Goal: Task Accomplishment & Management: Use online tool/utility

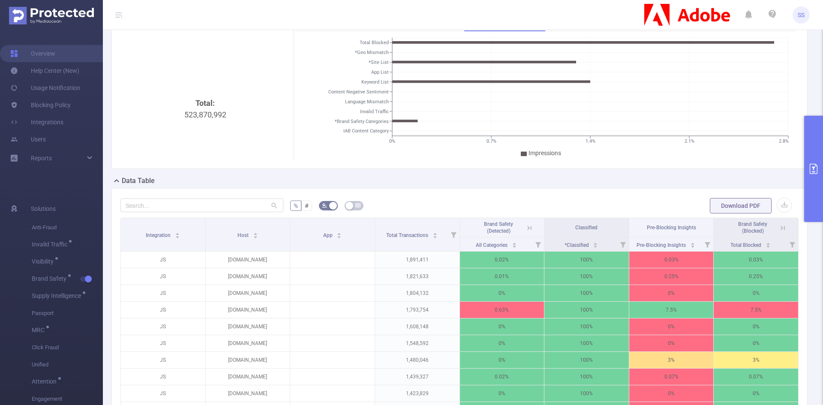
scroll to position [129, 0]
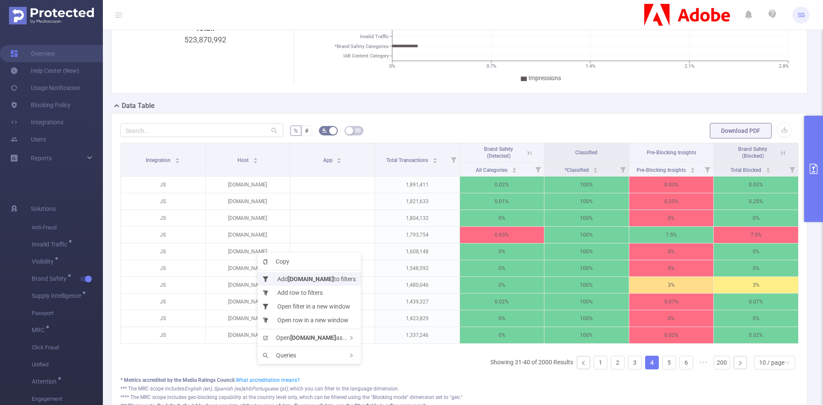
click at [302, 279] on b "[DOMAIN_NAME]" at bounding box center [311, 279] width 46 height 7
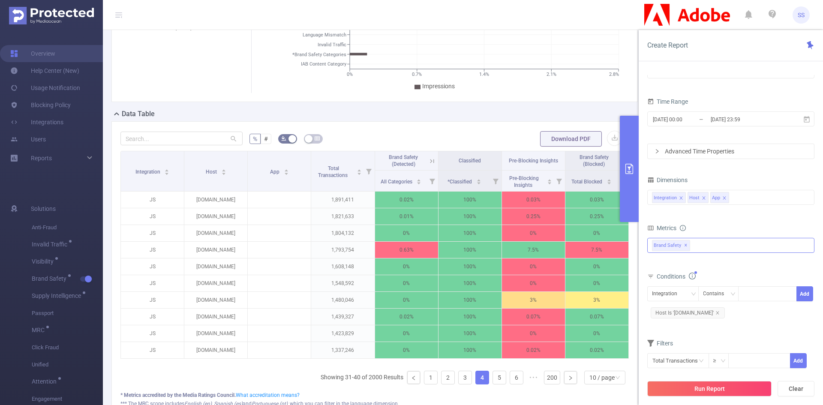
click at [692, 243] on div "Brand Safety ✕" at bounding box center [673, 244] width 42 height 13
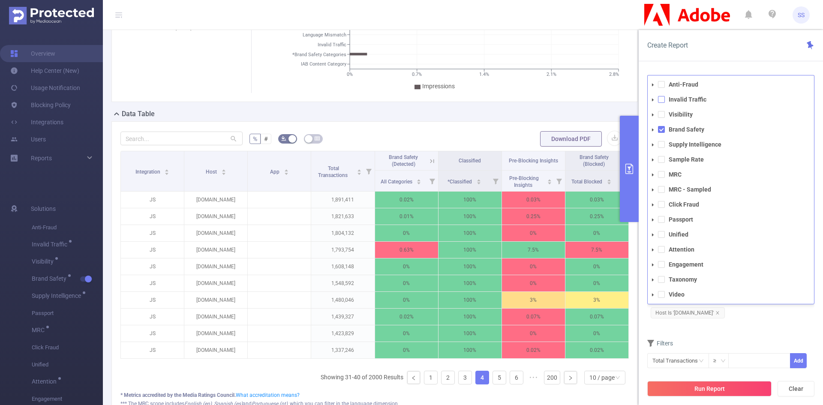
click at [663, 99] on span at bounding box center [661, 99] width 7 height 7
click at [661, 129] on span at bounding box center [661, 129] width 7 height 7
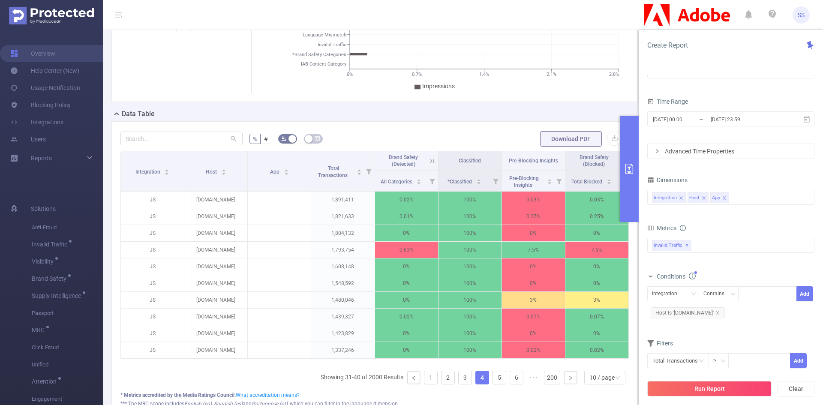
click at [714, 46] on div "Create Report" at bounding box center [731, 45] width 184 height 31
click at [703, 198] on icon "icon: close" at bounding box center [703, 197] width 3 height 3
click at [724, 196] on icon "icon: close" at bounding box center [724, 198] width 4 height 4
click at [736, 200] on div "Integration Host" at bounding box center [731, 197] width 158 height 14
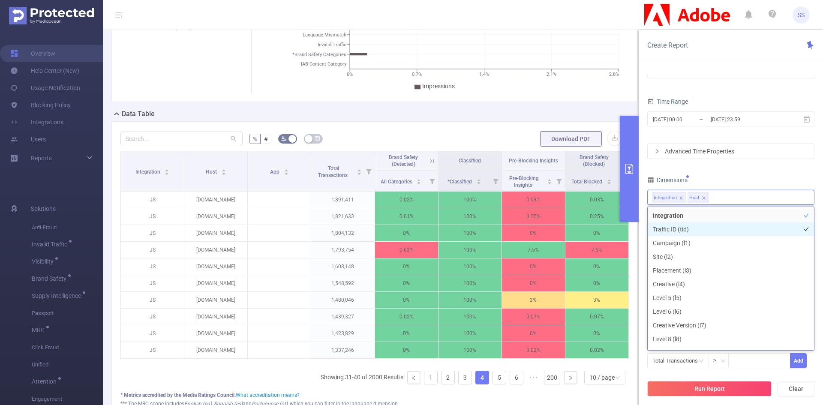
click at [696, 233] on li "Traffic ID (tid)" at bounding box center [731, 230] width 166 height 14
click at [696, 242] on li "Campaign (l1)" at bounding box center [731, 243] width 166 height 14
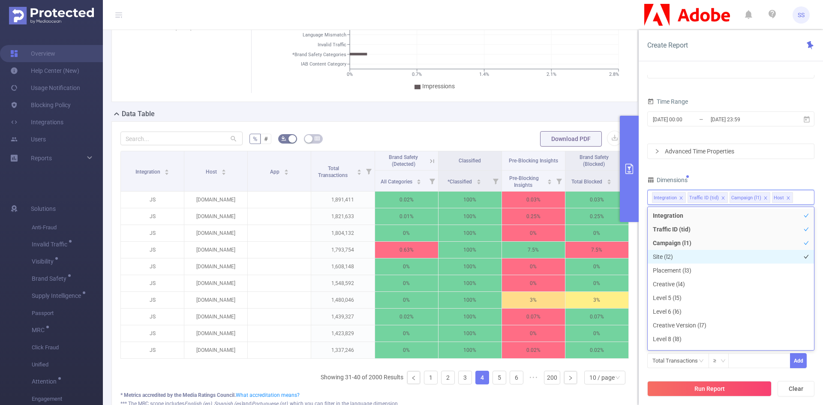
click at [695, 252] on li "Site (l2)" at bounding box center [731, 257] width 166 height 14
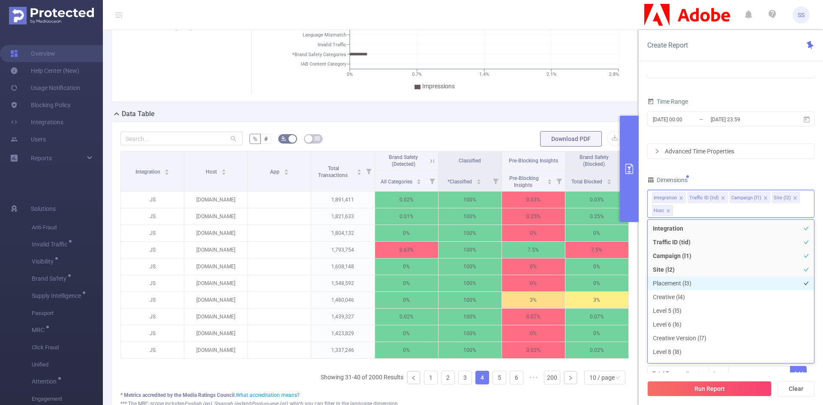
click at [696, 280] on li "Placement (l3)" at bounding box center [731, 284] width 166 height 14
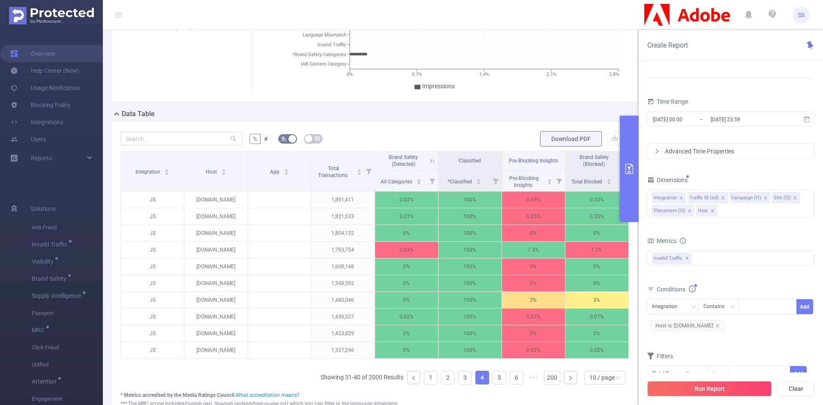
click at [734, 170] on div "PID 1000942 - FT_Adobe_Publicis_APAC 1000942 - FT_Adobe_Publicis_APAC Time Rang…" at bounding box center [730, 220] width 167 height 345
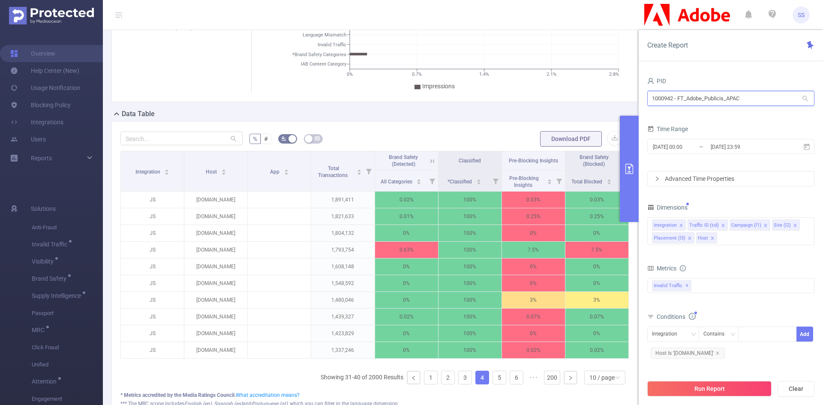
drag, startPoint x: 757, startPoint y: 100, endPoint x: 624, endPoint y: 84, distance: 134.3
click at [624, 84] on section "PID: FT_Adobe_Publicis_APAC > Time Range: [DATE] 00:00 - [DATE] 23:59 > Time Zo…" at bounding box center [463, 180] width 720 height 559
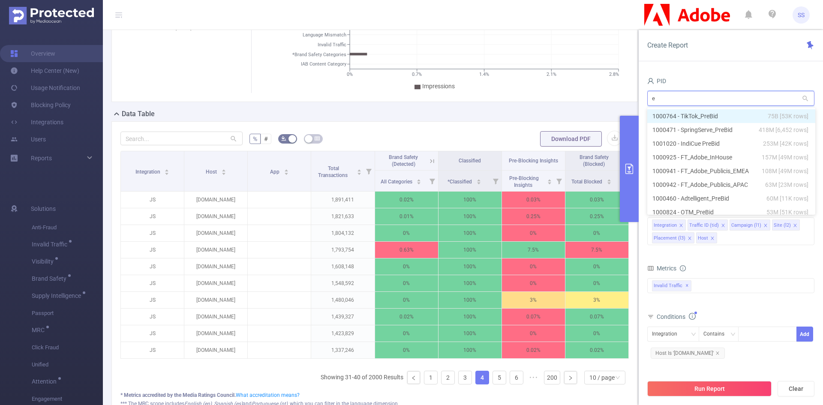
type input "em"
click at [778, 115] on span "108M [49M rows]" at bounding box center [784, 115] width 47 height 9
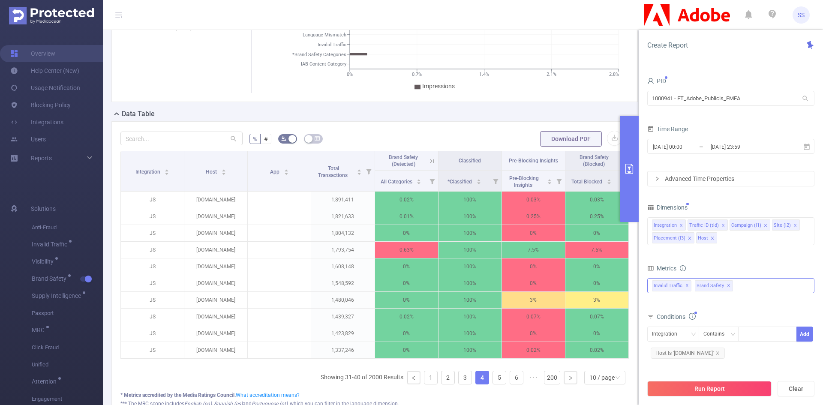
click at [727, 285] on span "✕" at bounding box center [728, 286] width 3 height 10
click at [730, 393] on button "Run Report" at bounding box center [709, 388] width 124 height 15
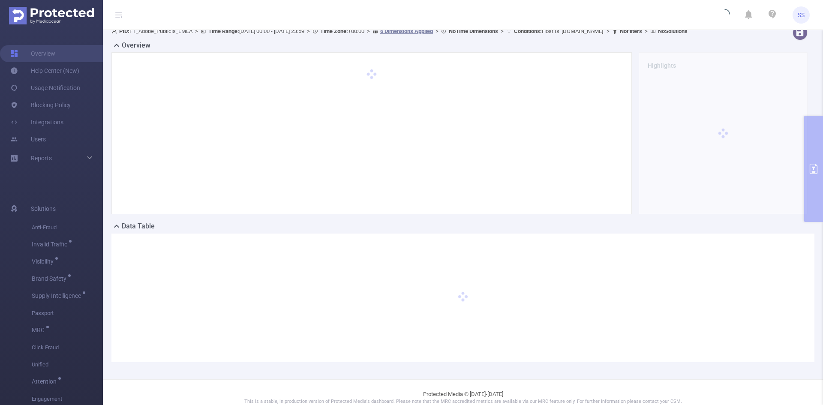
scroll to position [0, 0]
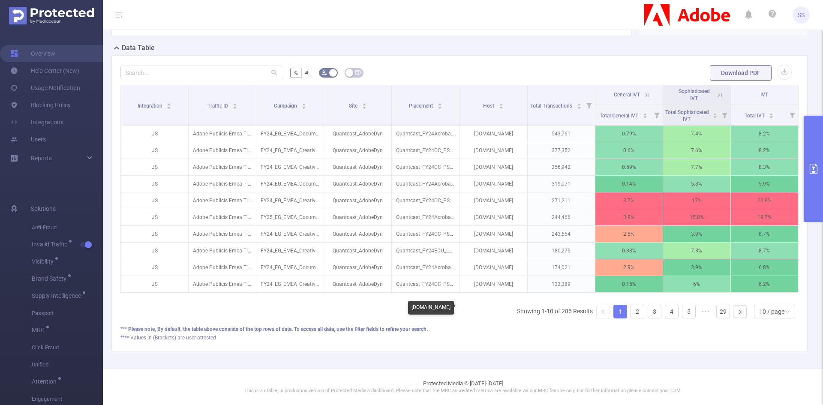
scroll to position [201, 0]
click at [636, 314] on link "2" at bounding box center [637, 311] width 13 height 13
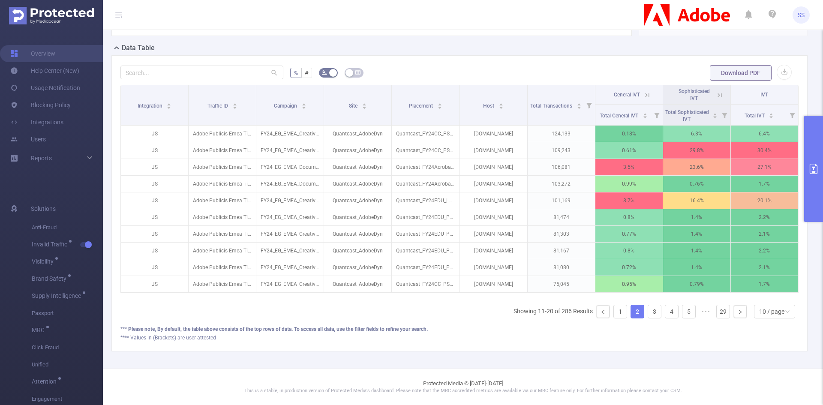
scroll to position [85, 0]
click at [649, 314] on link "3" at bounding box center [654, 311] width 13 height 13
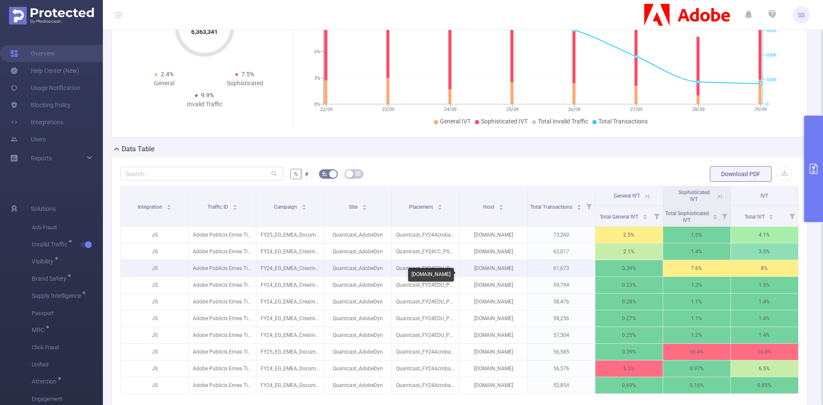
scroll to position [0, 0]
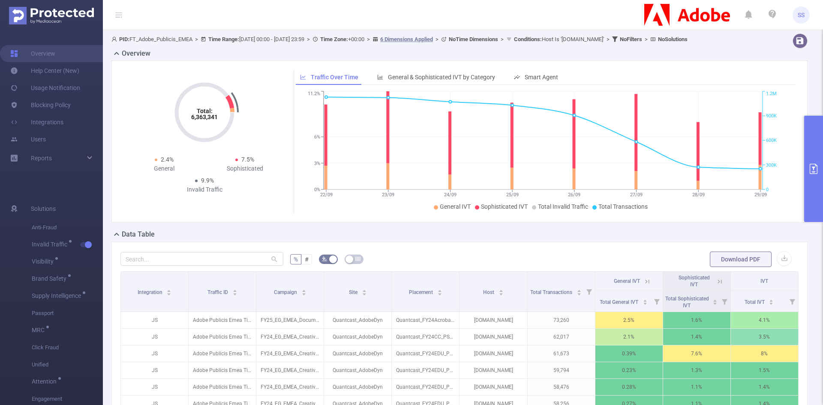
click at [806, 139] on button "primary" at bounding box center [813, 169] width 19 height 106
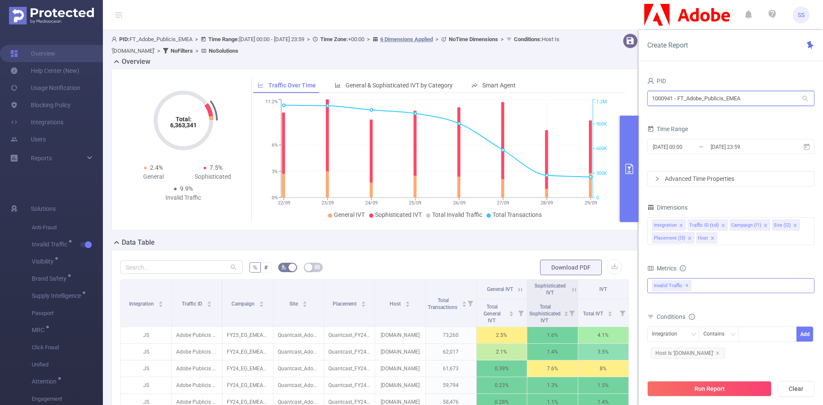
drag, startPoint x: 782, startPoint y: 95, endPoint x: 617, endPoint y: 95, distance: 165.5
click at [617, 95] on section "PID: FT_Adobe_Publicis_EMEA > Time Range: [DATE] 00:00 - [DATE] 23:59 > Time Zo…" at bounding box center [463, 300] width 720 height 540
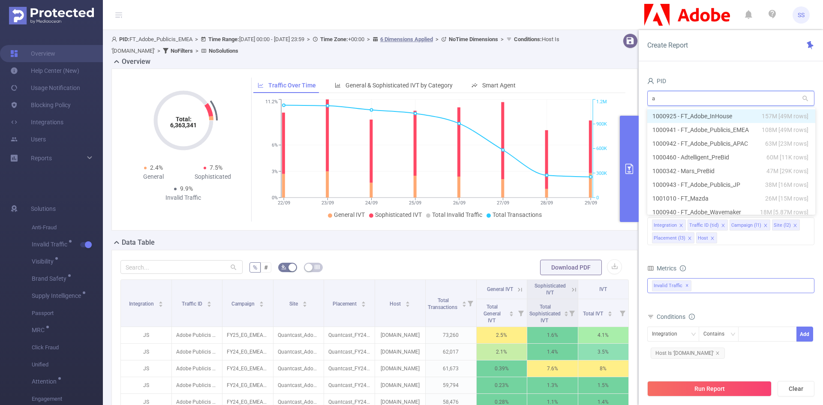
type input "ap"
click at [779, 117] on span "63M [23M rows]" at bounding box center [785, 115] width 43 height 9
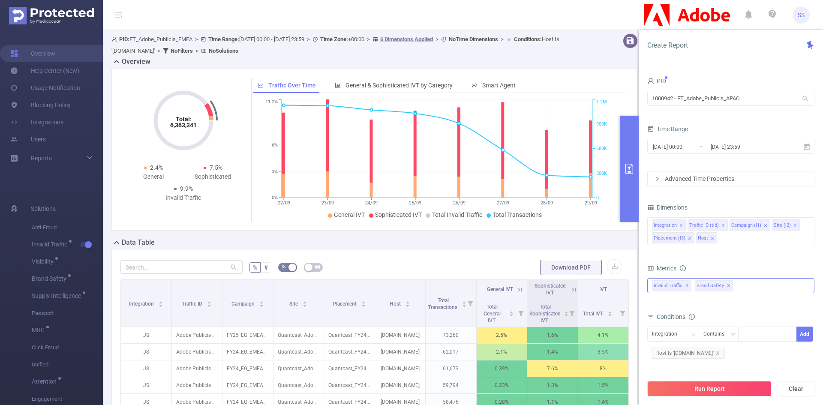
click at [727, 285] on span "✕" at bounding box center [728, 286] width 3 height 10
click at [731, 393] on button "Run Report" at bounding box center [709, 388] width 124 height 15
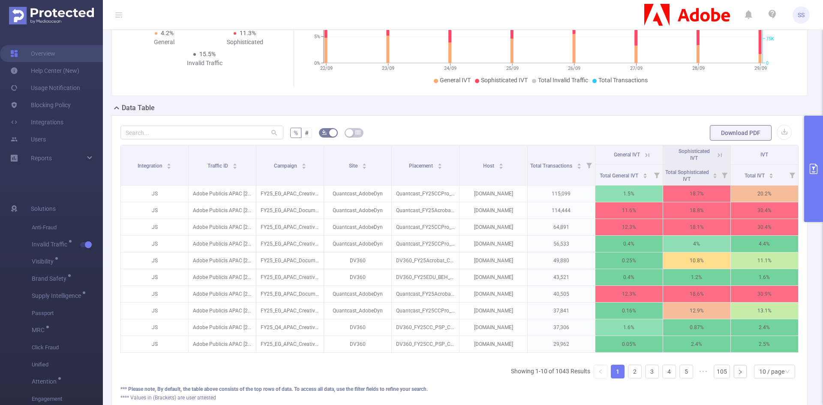
scroll to position [129, 0]
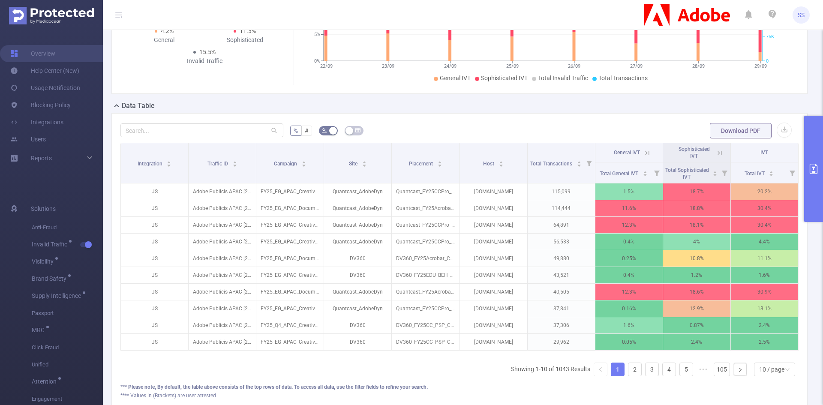
click at [713, 156] on icon at bounding box center [718, 152] width 10 height 9
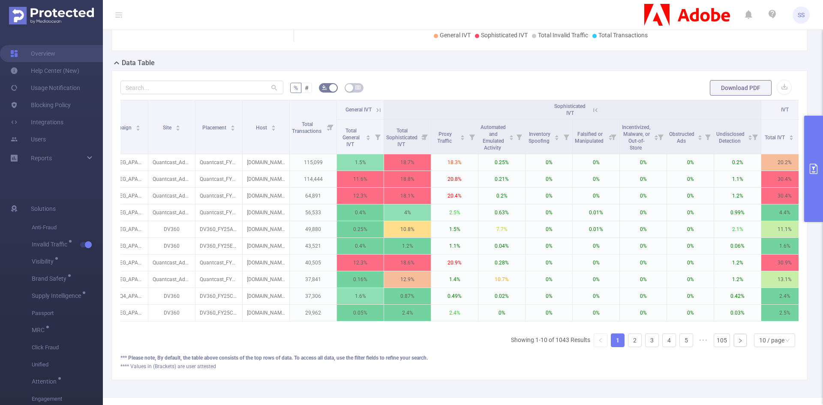
scroll to position [0, 132]
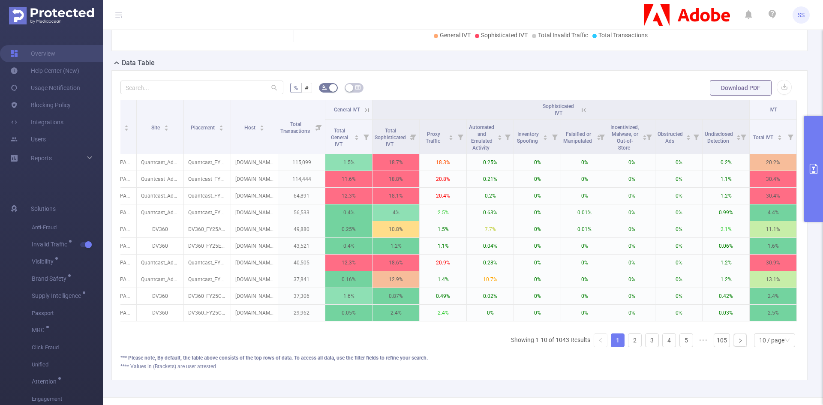
click at [580, 114] on icon at bounding box center [584, 110] width 8 height 8
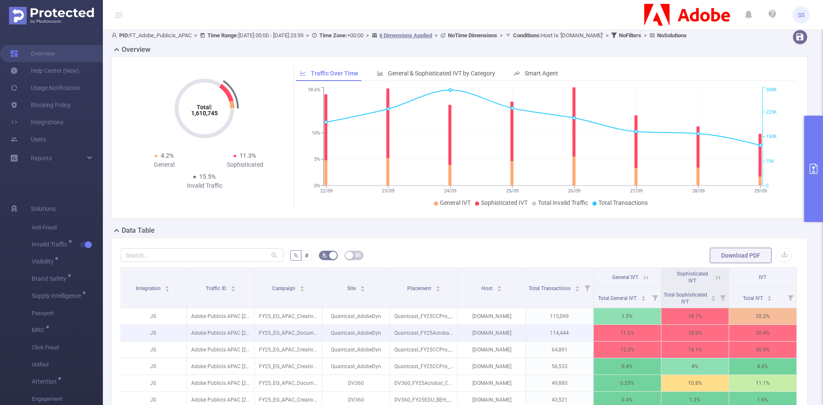
scroll to position [0, 0]
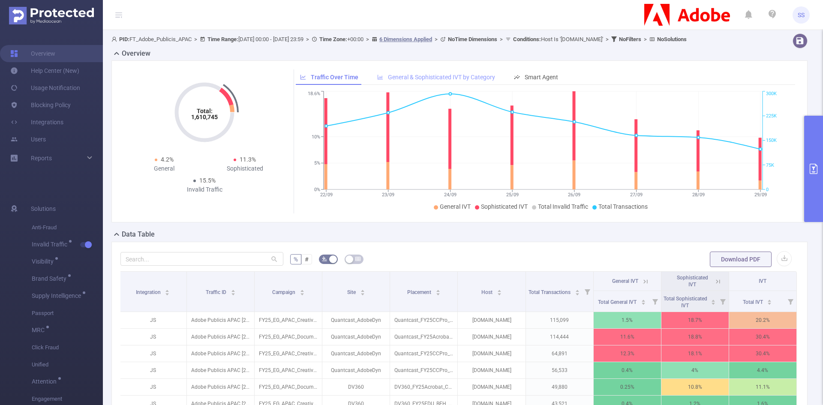
click at [472, 81] on span "General & Sophisticated IVT by Category" at bounding box center [441, 77] width 107 height 7
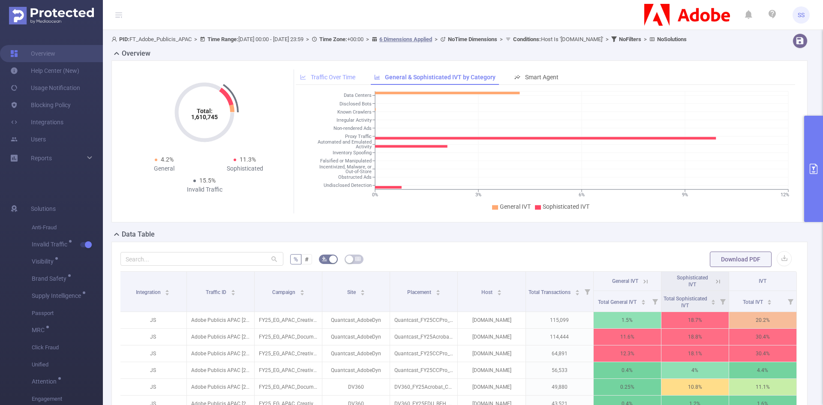
click at [334, 81] on span "Traffic Over Time" at bounding box center [333, 77] width 45 height 7
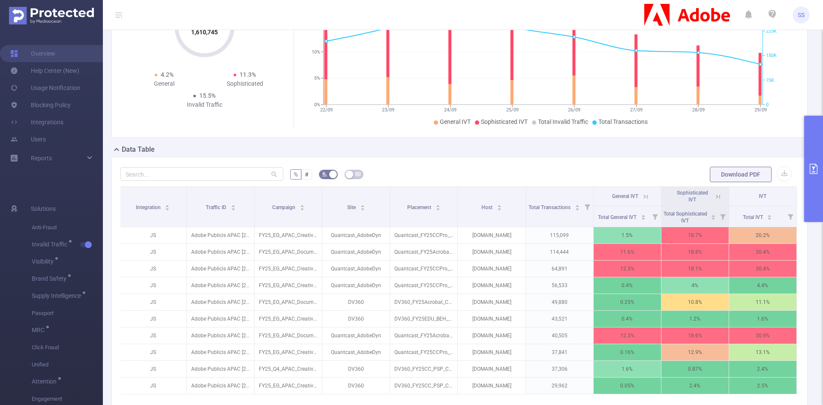
scroll to position [86, 0]
click at [639, 200] on icon at bounding box center [644, 195] width 10 height 9
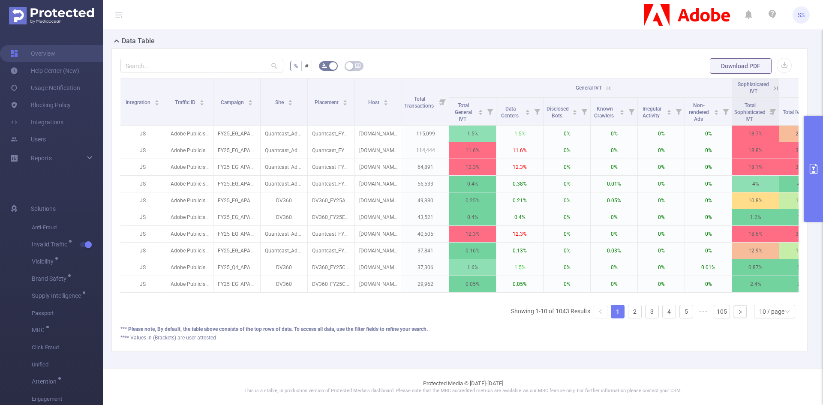
scroll to position [208, 0]
click at [610, 84] on icon at bounding box center [609, 88] width 8 height 8
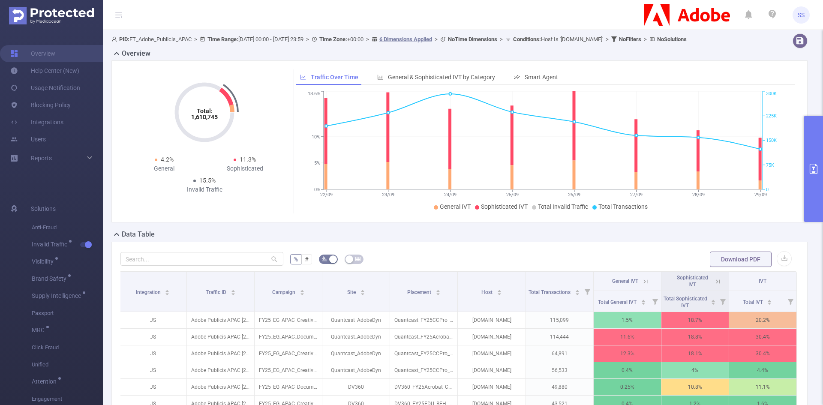
scroll to position [86, 0]
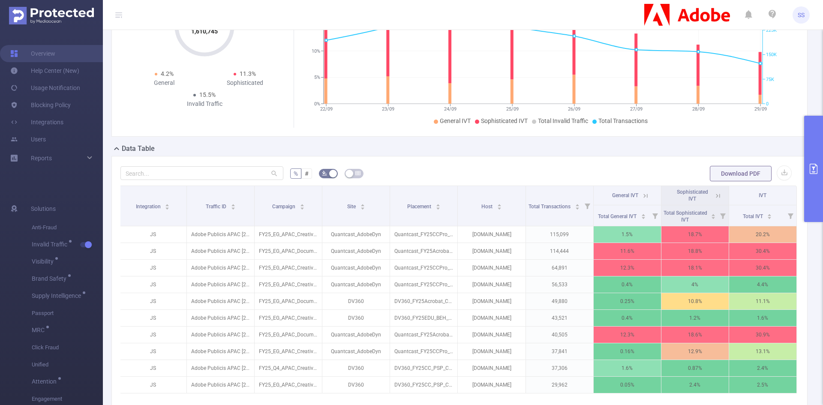
click at [645, 200] on icon at bounding box center [646, 196] width 8 height 8
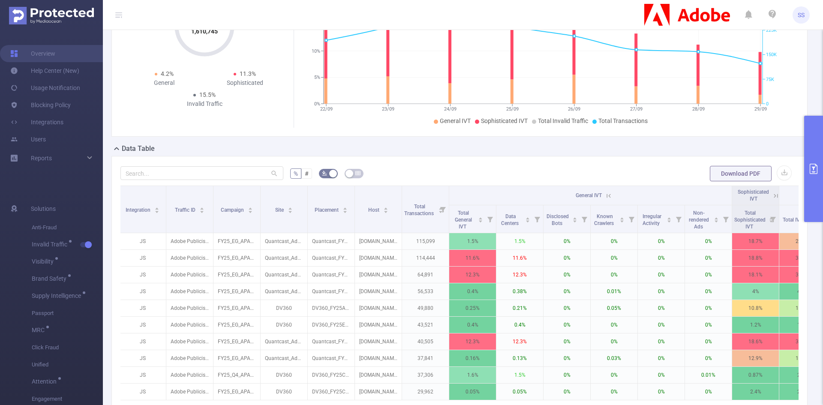
click at [613, 205] on th "General IVT" at bounding box center [590, 195] width 283 height 19
click at [608, 200] on icon at bounding box center [609, 196] width 8 height 8
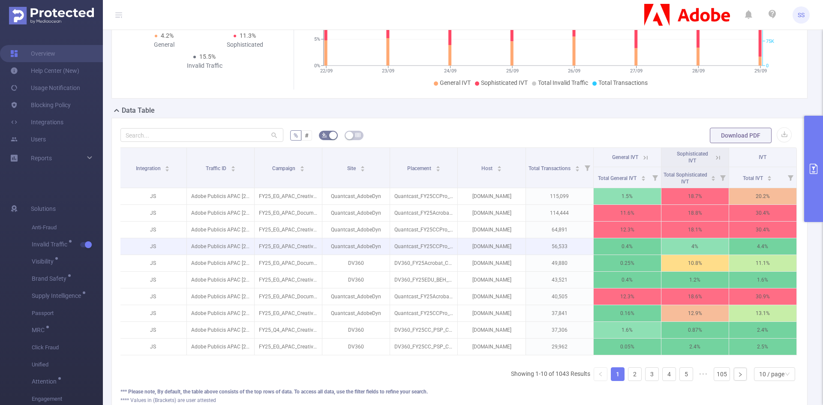
scroll to position [201, 0]
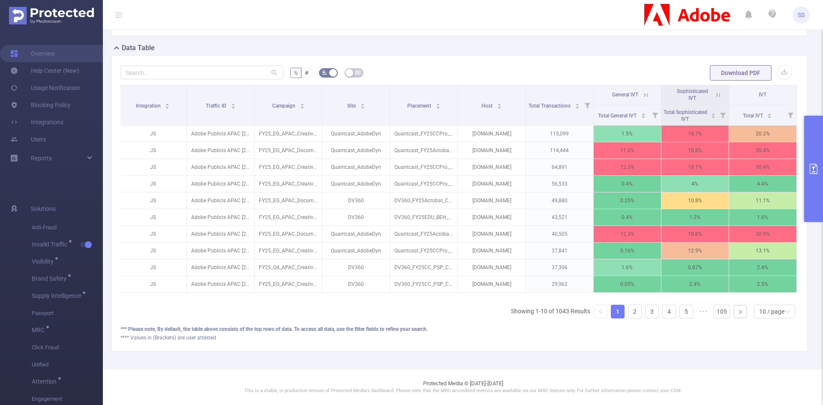
click at [714, 91] on icon at bounding box center [718, 95] width 8 height 8
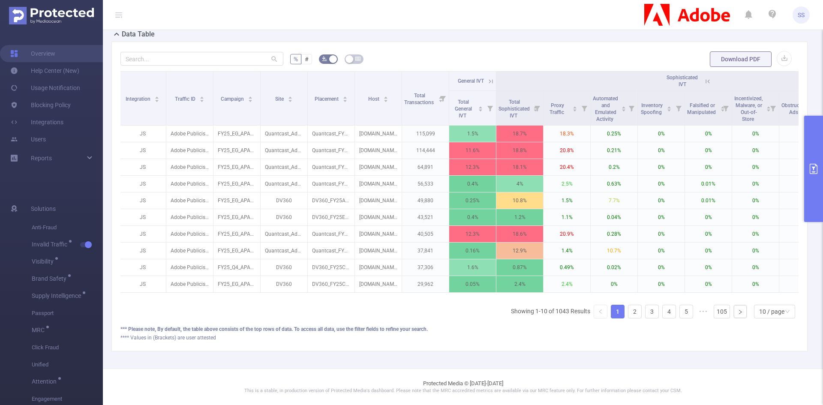
click at [708, 83] on icon at bounding box center [708, 81] width 4 height 4
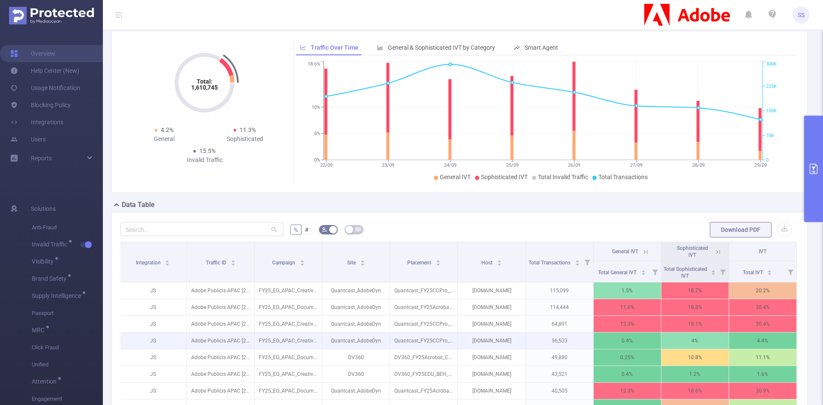
scroll to position [0, 0]
